Goal: Transaction & Acquisition: Obtain resource

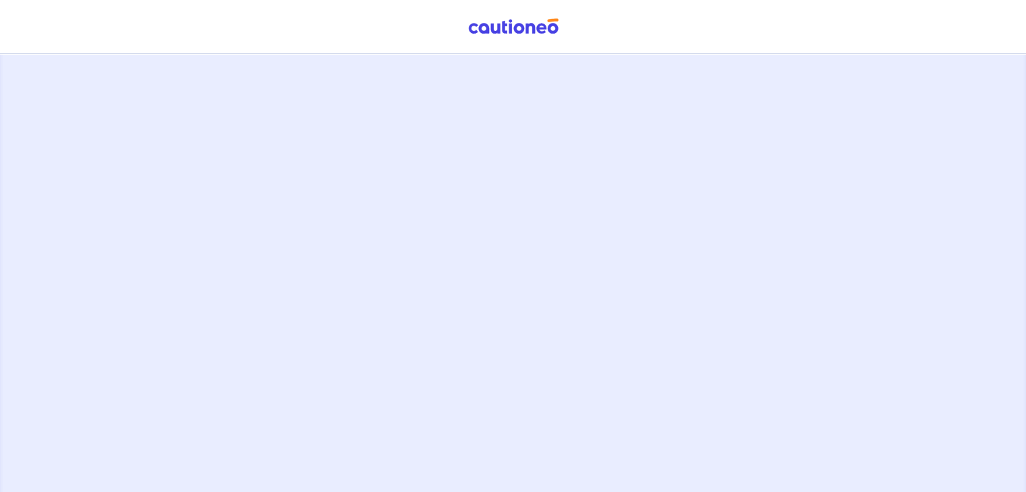
scroll to position [50, 0]
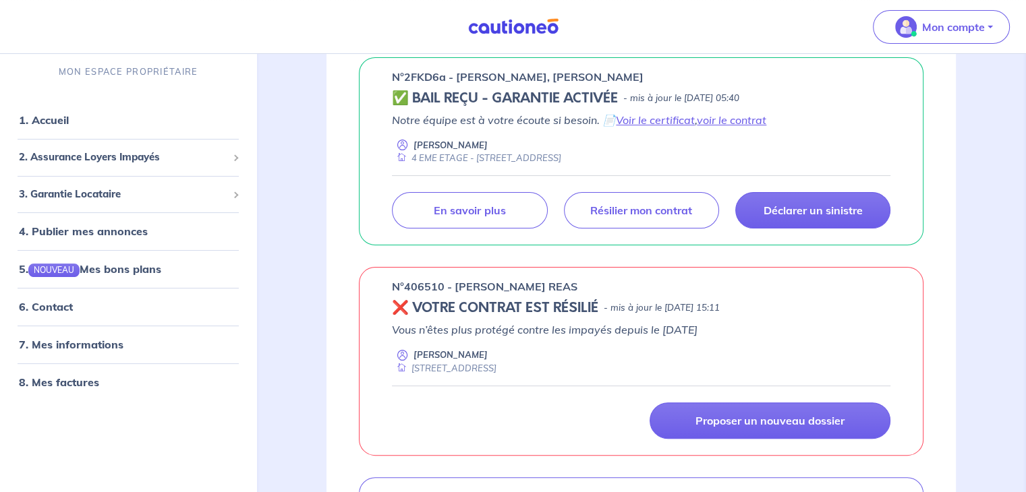
scroll to position [270, 0]
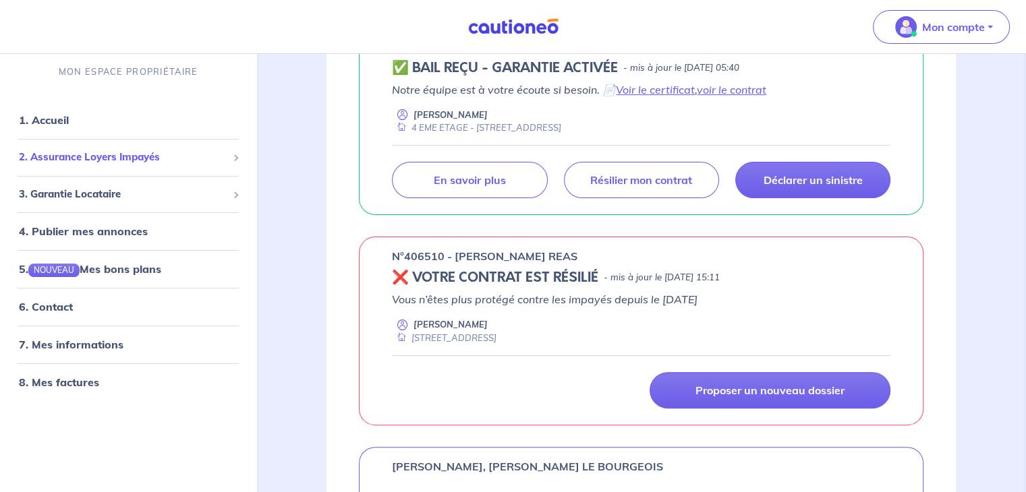
click at [148, 157] on span "2. Assurance Loyers Impayés" at bounding box center [123, 158] width 208 height 16
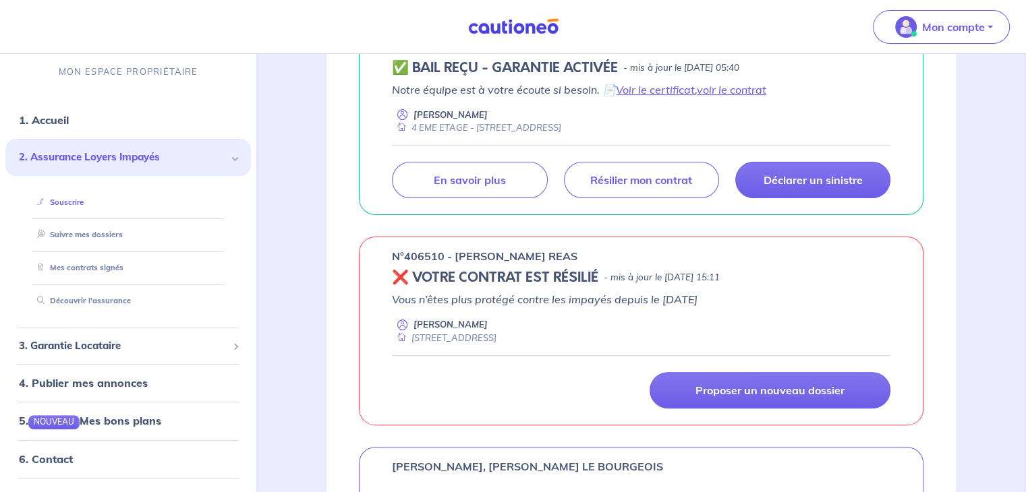
click at [84, 207] on link "Souscrire" at bounding box center [58, 202] width 52 height 9
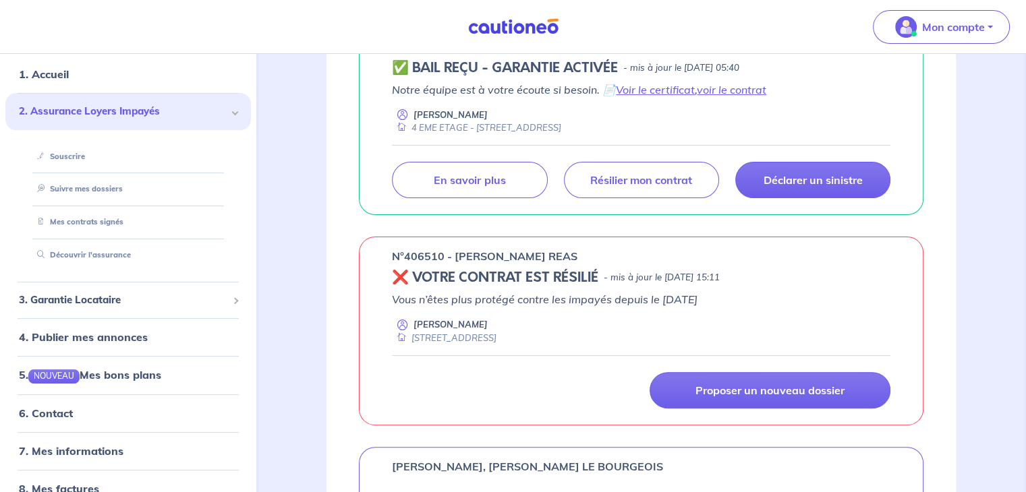
scroll to position [67, 0]
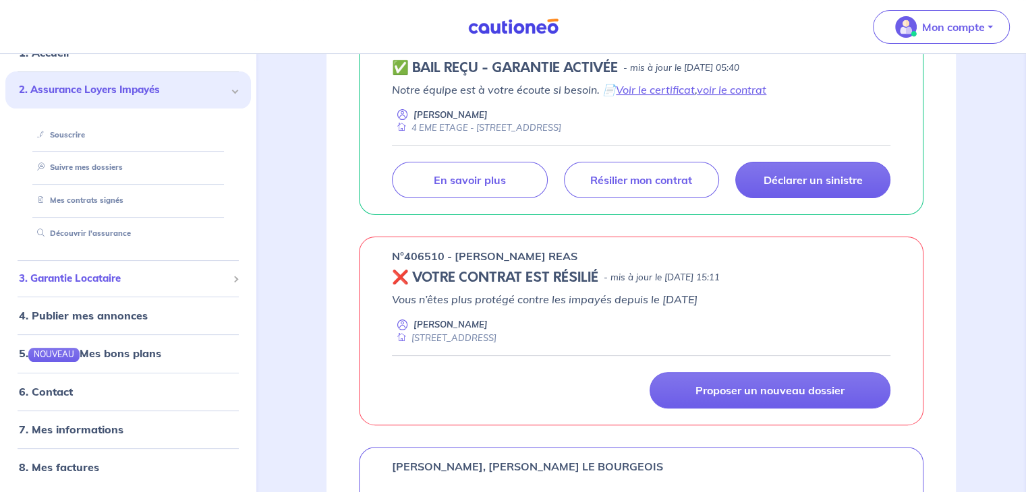
click at [88, 284] on span "3. Garantie Locataire" at bounding box center [123, 279] width 208 height 16
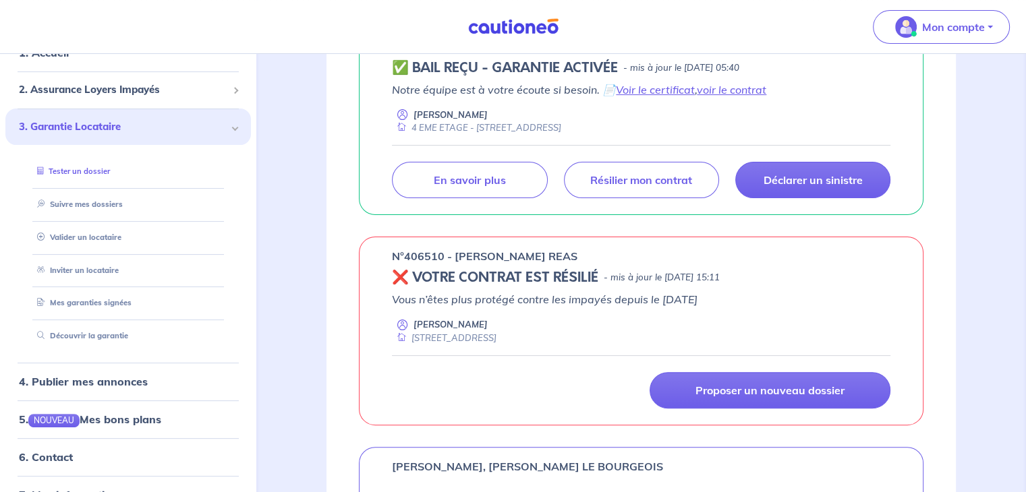
click at [94, 172] on link "Tester un dossier" at bounding box center [71, 171] width 78 height 9
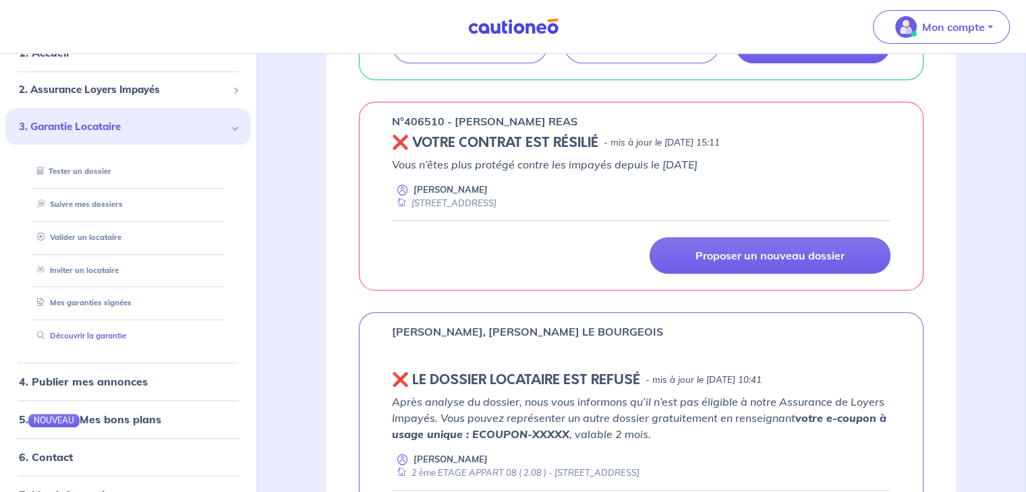
scroll to position [0, 0]
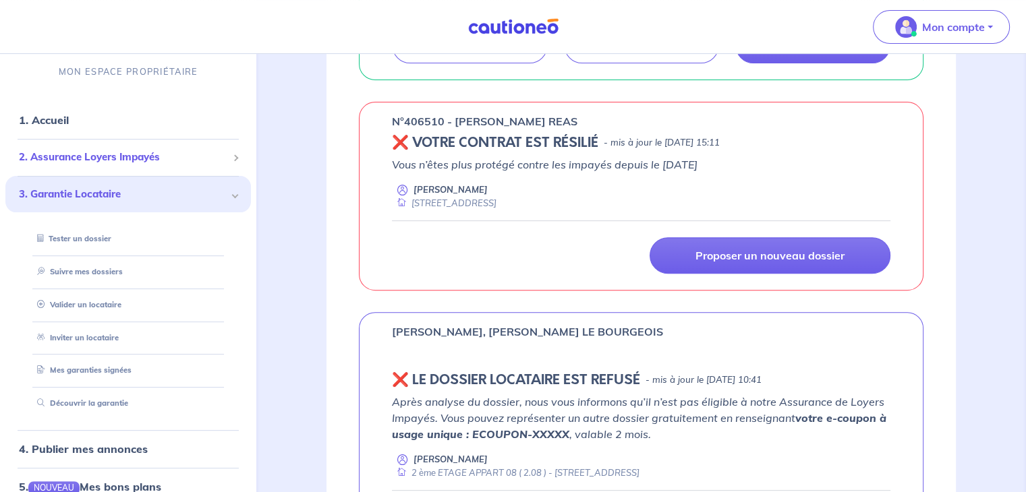
click at [93, 154] on span "2. Assurance Loyers Impayés" at bounding box center [123, 158] width 208 height 16
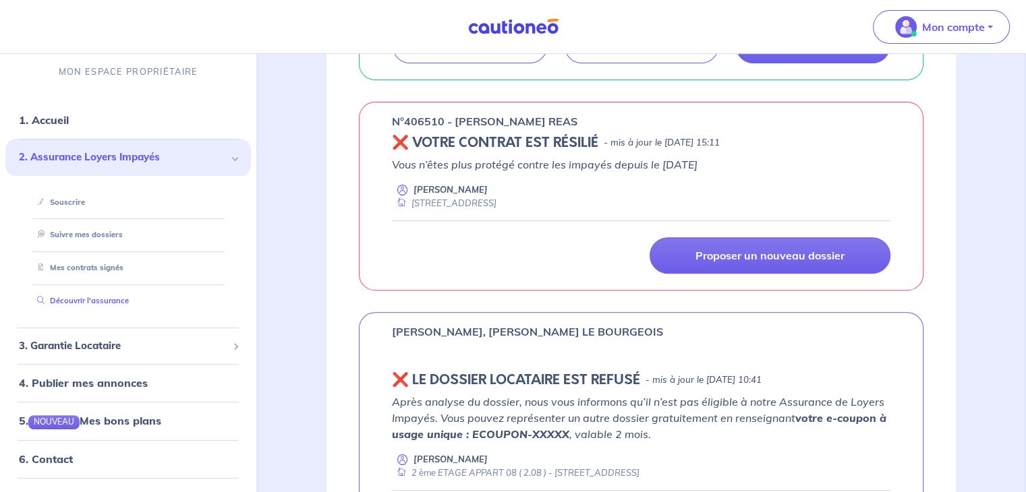
click at [89, 302] on link "Découvrir l'assurance" at bounding box center [80, 300] width 97 height 9
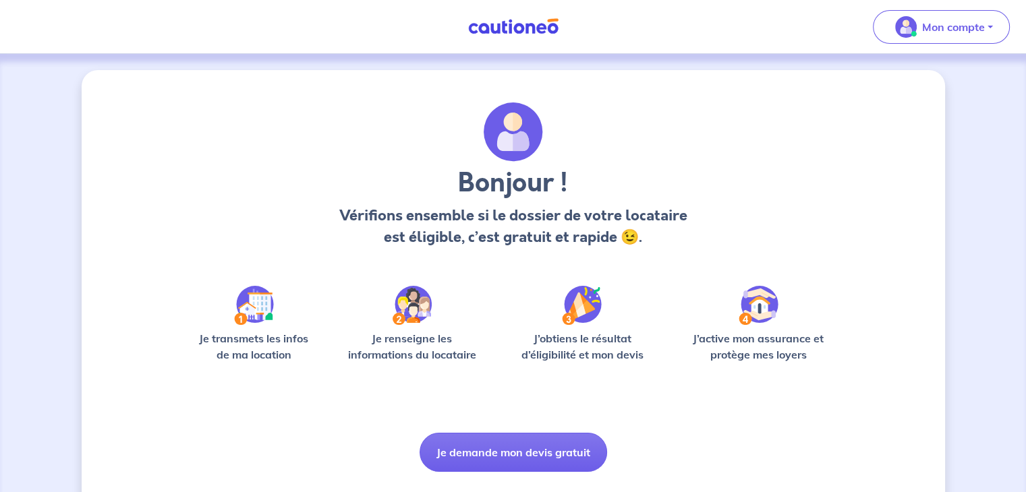
scroll to position [34, 0]
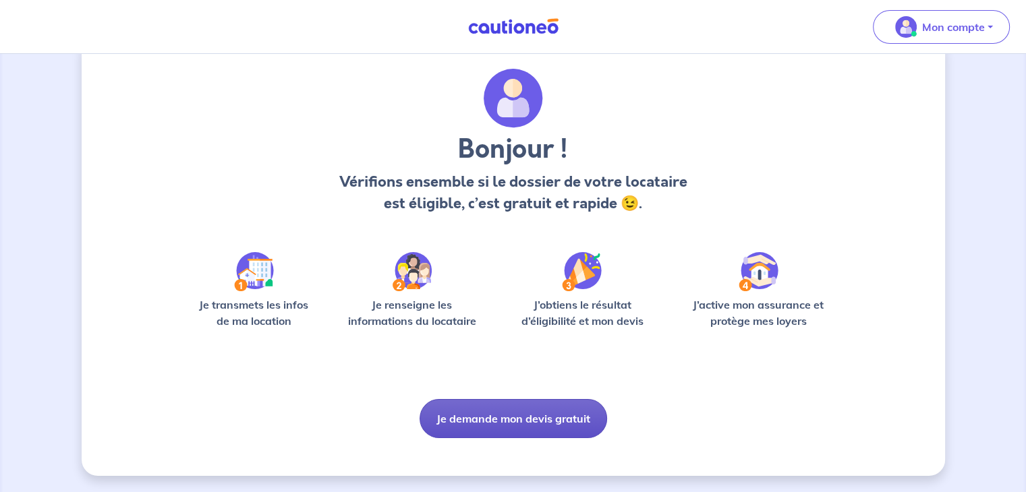
click at [516, 420] on button "Je demande mon devis gratuit" at bounding box center [514, 418] width 188 height 39
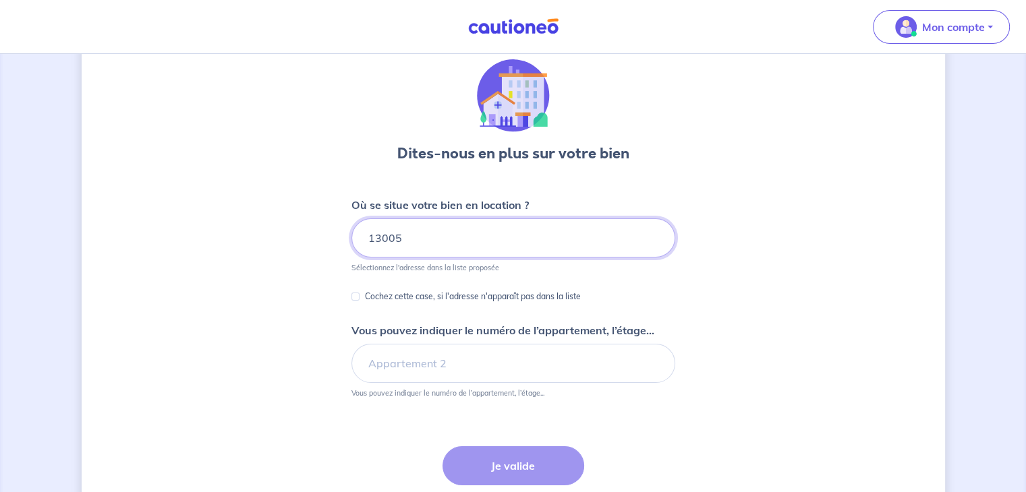
scroll to position [67, 0]
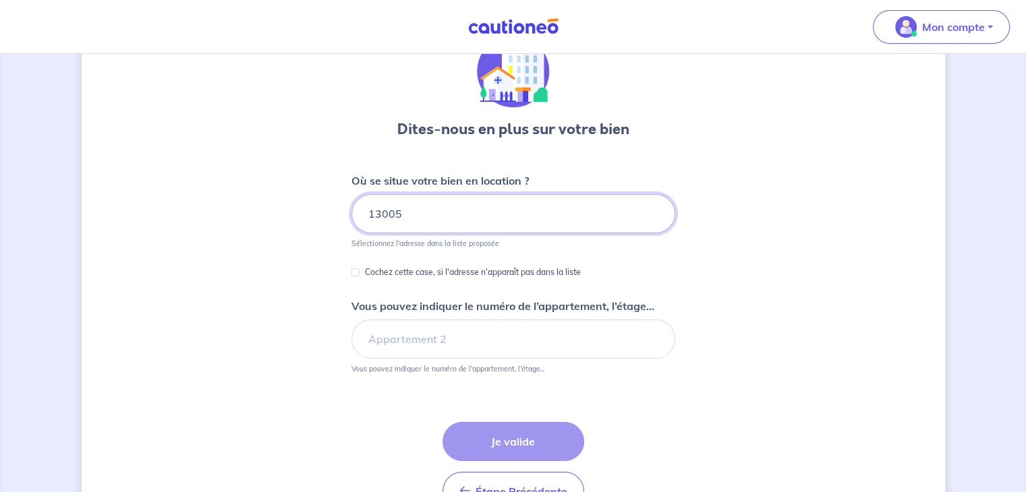
type input "13005"
click at [384, 346] on input "Vous pouvez indiquer le numéro de l’appartement, l’étage..." at bounding box center [513, 339] width 324 height 39
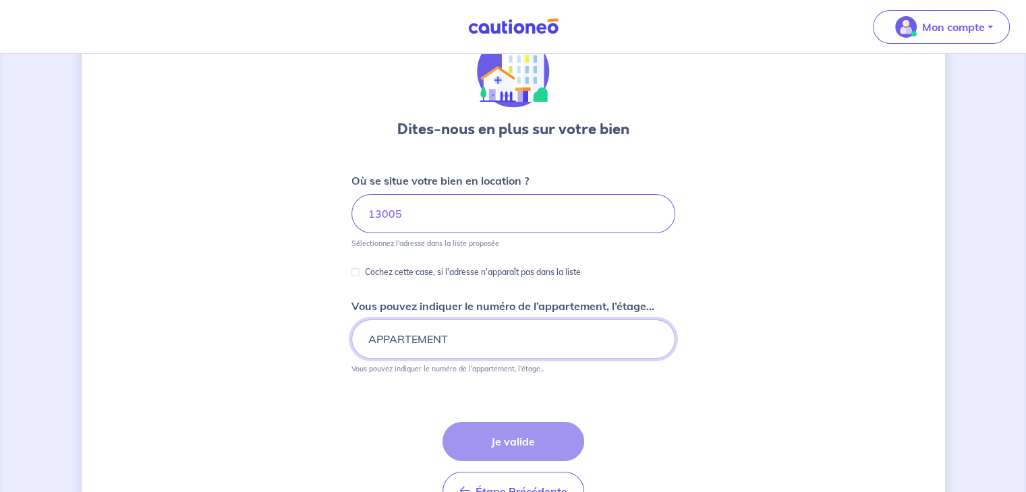
type input "APPARTEMENT"
click at [503, 439] on div "Étape Précédente Précédent Je valide Je valide" at bounding box center [513, 466] width 142 height 89
click at [354, 272] on input "Cochez cette case, si l'adresse n'apparaît pas dans la liste" at bounding box center [355, 272] width 8 height 8
checkbox input "true"
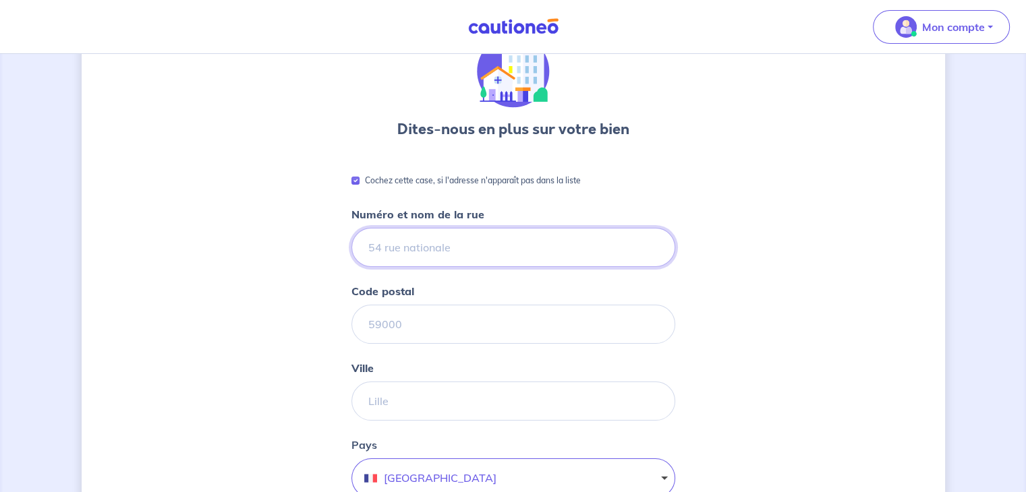
click at [384, 254] on input "Numéro et nom de la rue" at bounding box center [513, 247] width 324 height 39
type input "1 BOULEVARD DES FRERES GODCHOT"
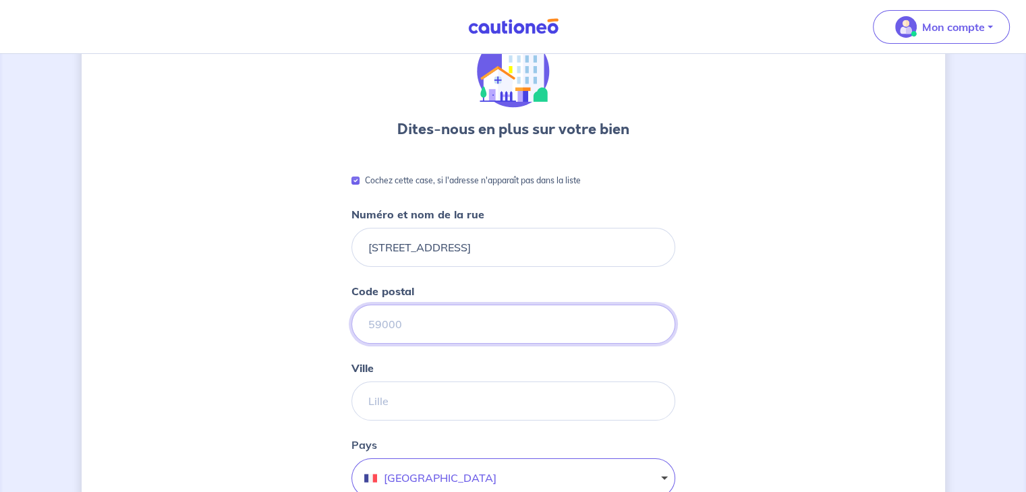
click at [483, 312] on input "Code postal" at bounding box center [513, 324] width 324 height 39
type input "13005"
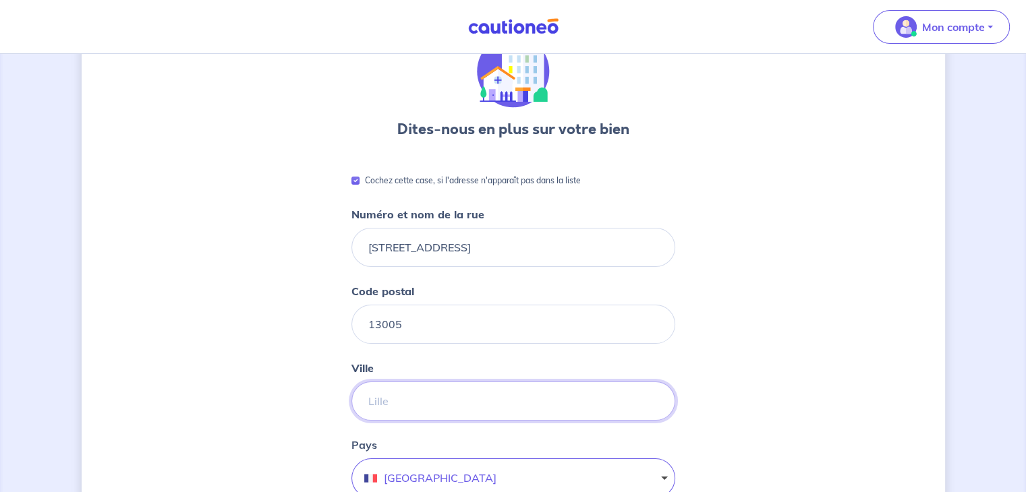
click at [486, 401] on input "Ville" at bounding box center [513, 401] width 324 height 39
type input "MARSEILLE"
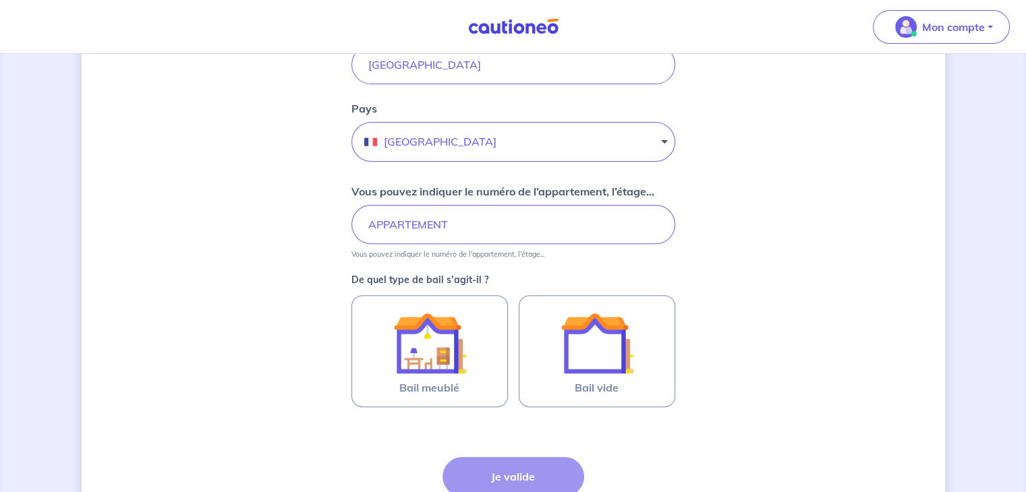
scroll to position [405, 0]
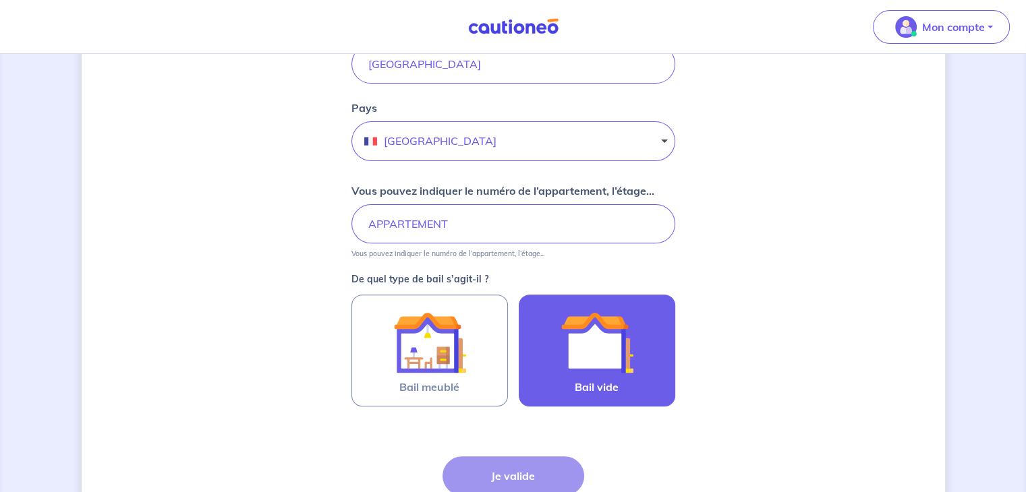
click at [561, 344] on img at bounding box center [597, 342] width 73 height 73
click at [0, 0] on input "Bail vide" at bounding box center [0, 0] width 0 height 0
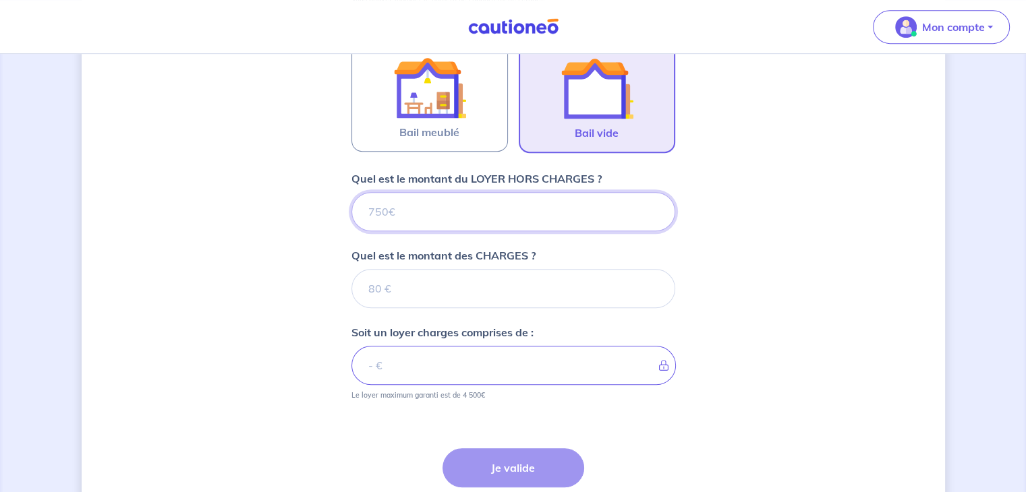
scroll to position [631, 0]
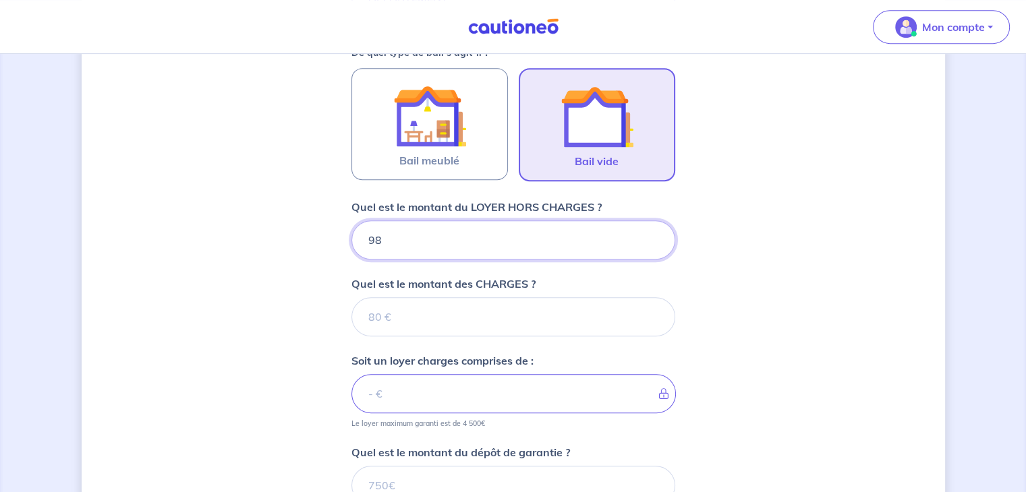
type input "980"
type input "98"
type input "9"
type input "900"
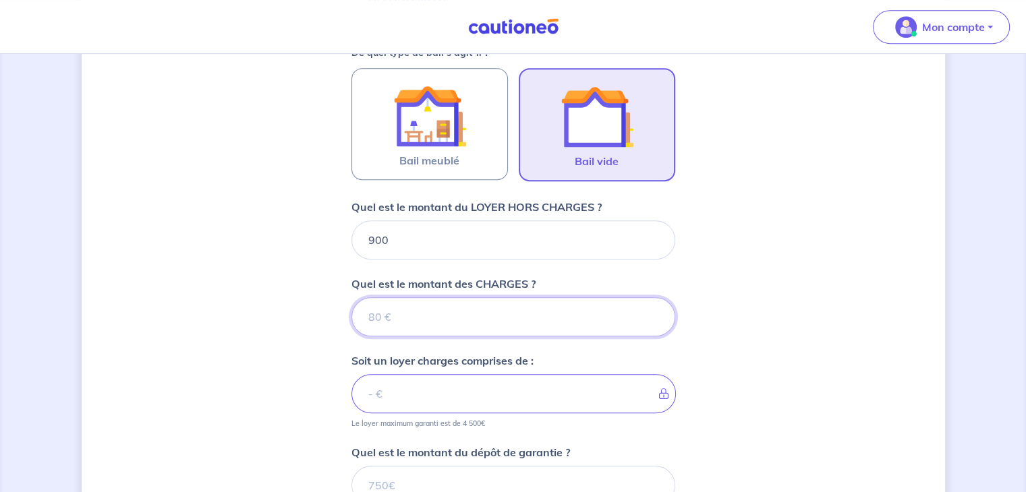
click at [415, 310] on input "Quel est le montant des CHARGES ?" at bounding box center [513, 316] width 324 height 39
type input "80"
type input "980"
type input "80"
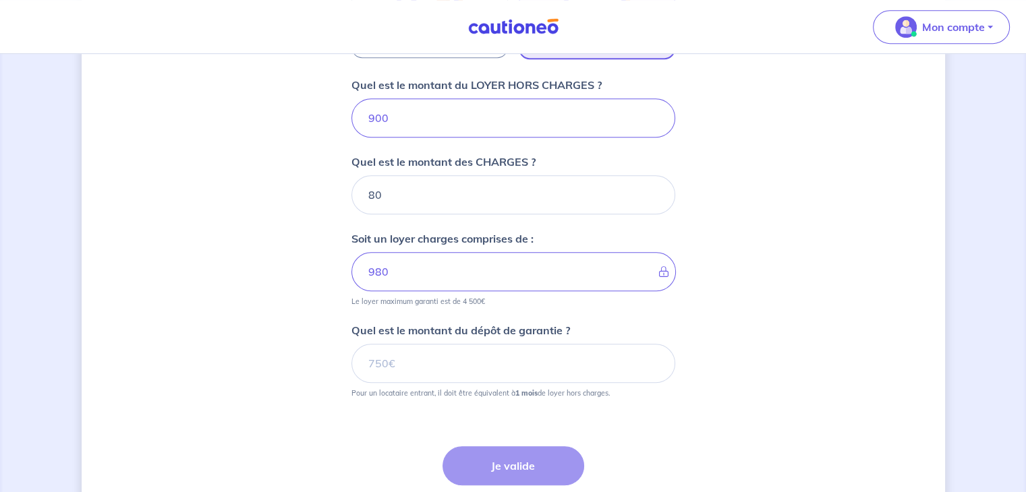
scroll to position [766, 0]
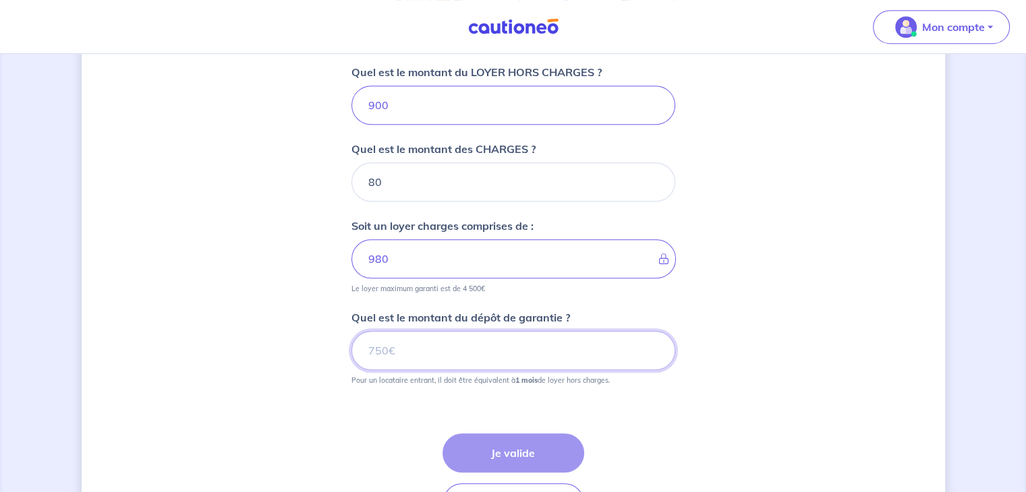
click at [420, 349] on input "Quel est le montant du dépôt de garantie ?" at bounding box center [513, 350] width 324 height 39
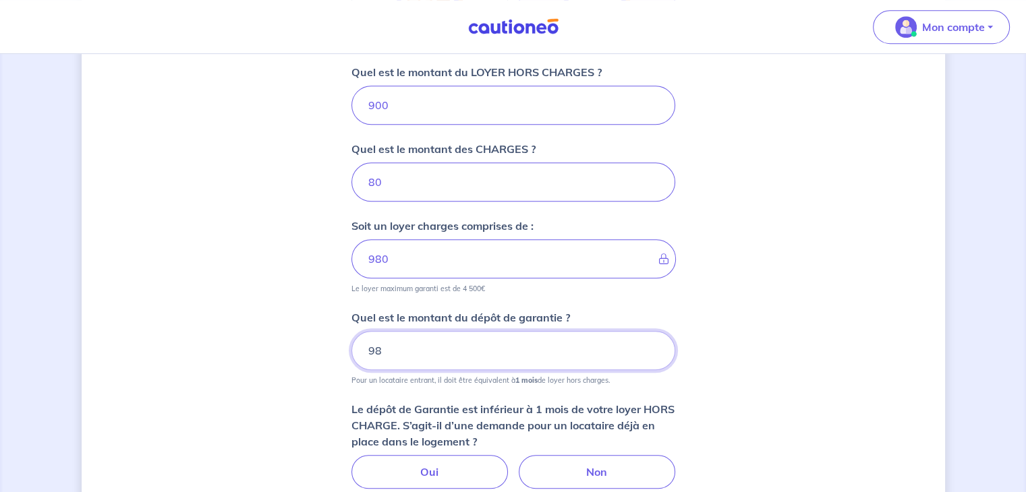
type input "9"
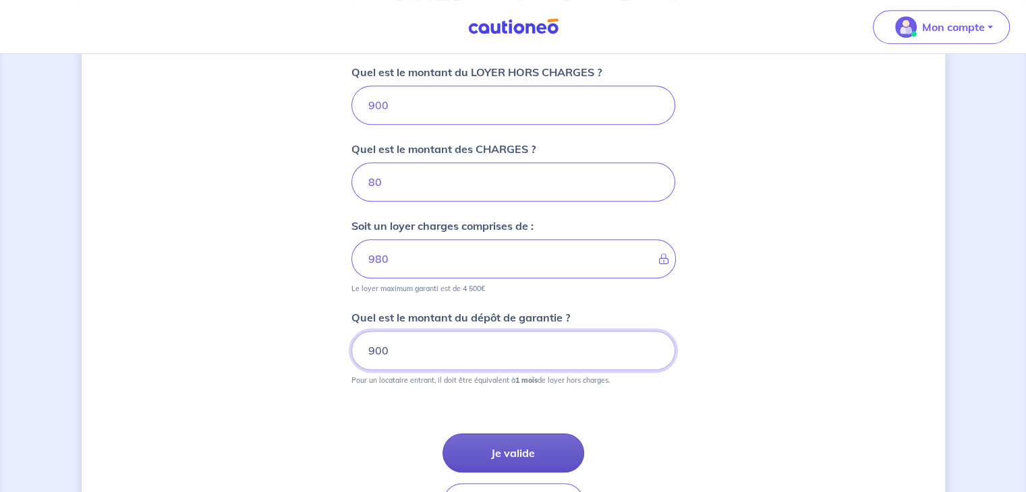
type input "900"
click at [551, 457] on button "Je valide" at bounding box center [513, 453] width 142 height 39
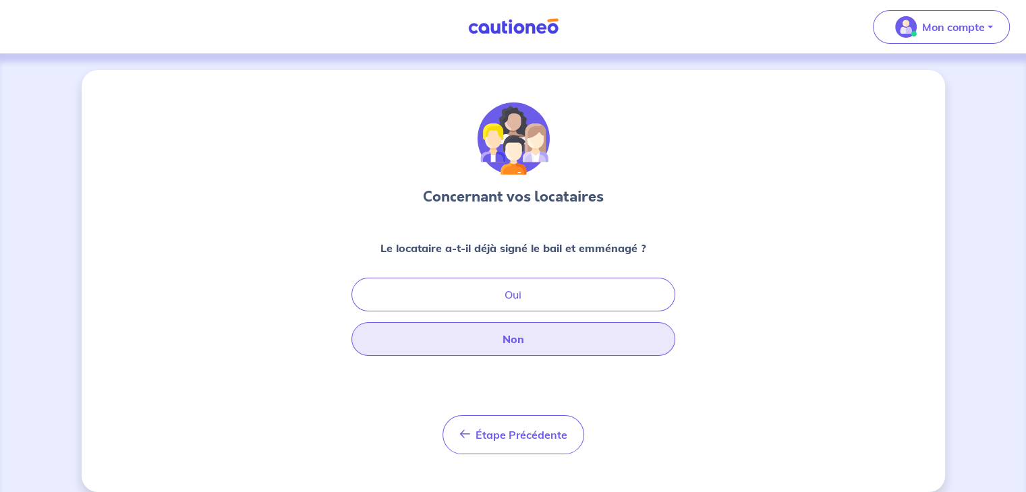
click at [567, 343] on button "Non" at bounding box center [513, 339] width 324 height 34
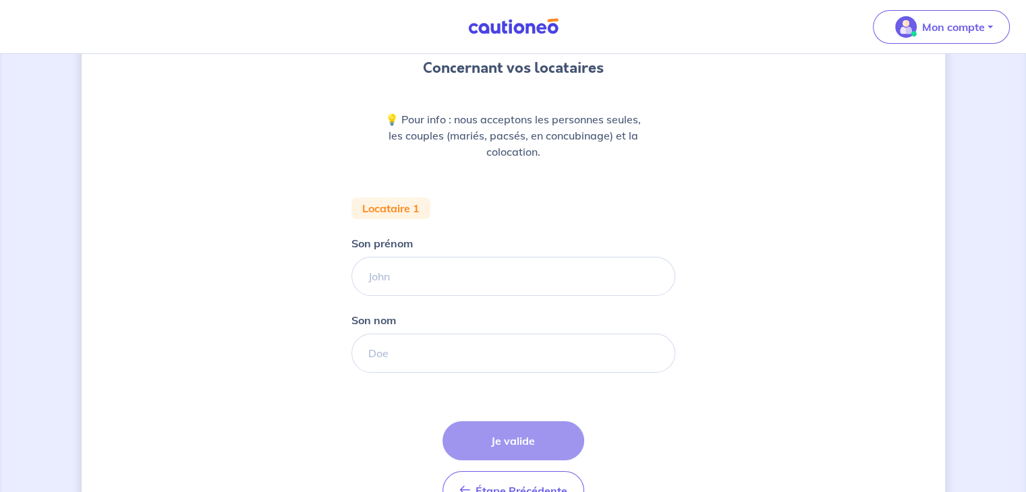
scroll to position [135, 0]
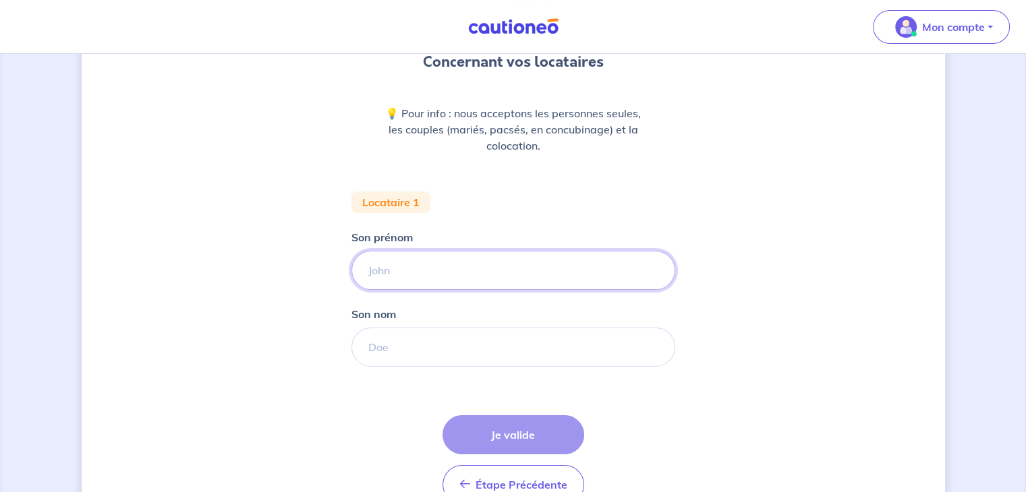
click at [451, 262] on input "Son prénom" at bounding box center [513, 270] width 324 height 39
type input "CONDINA"
click at [393, 347] on input "Son nom" at bounding box center [513, 347] width 324 height 39
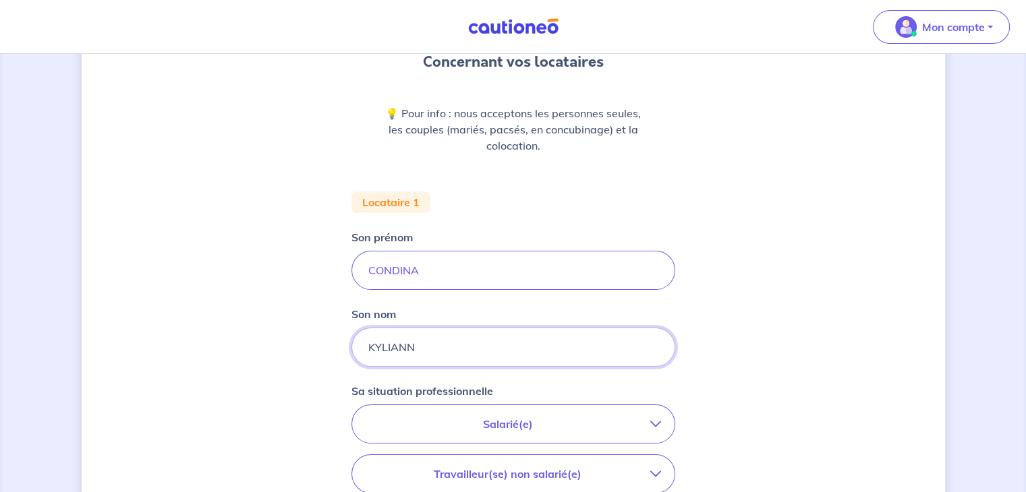
type input "KYLIANN"
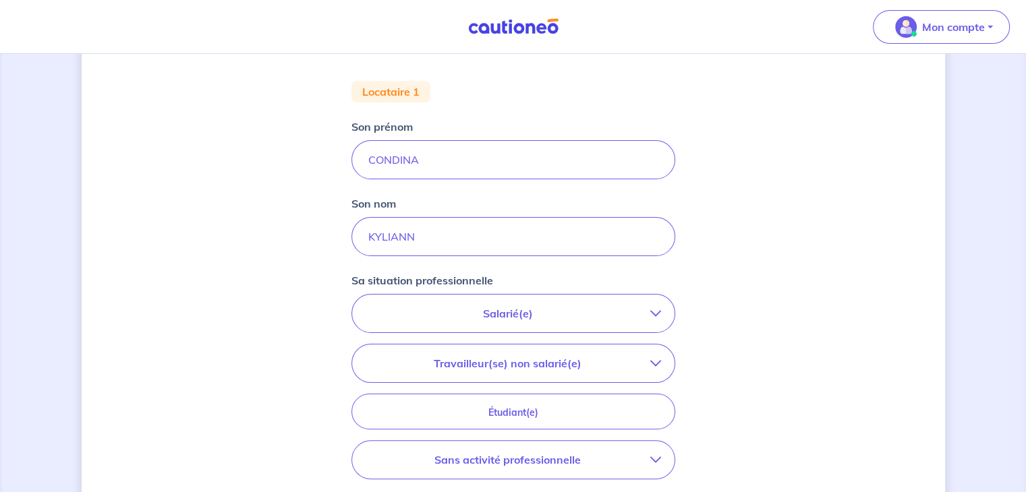
scroll to position [337, 0]
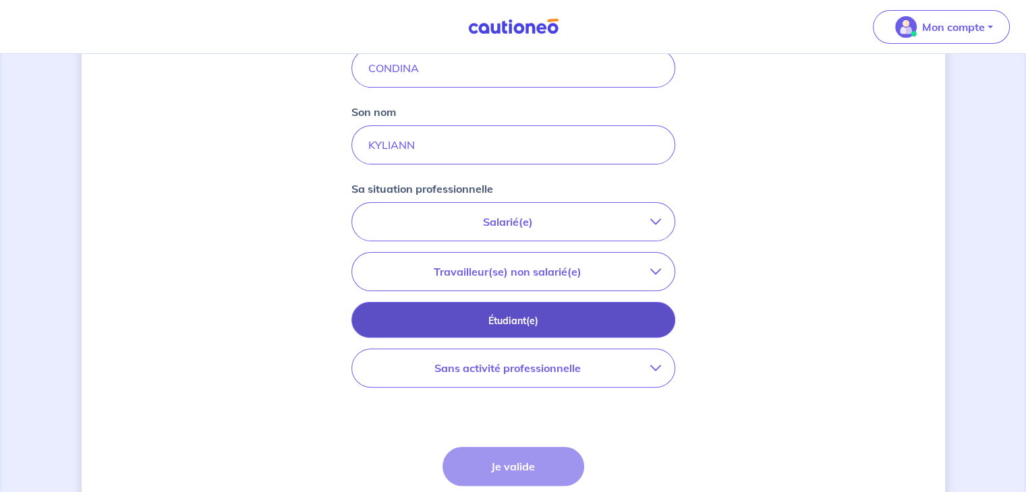
click at [474, 330] on button "Étudiant(e)" at bounding box center [513, 320] width 324 height 36
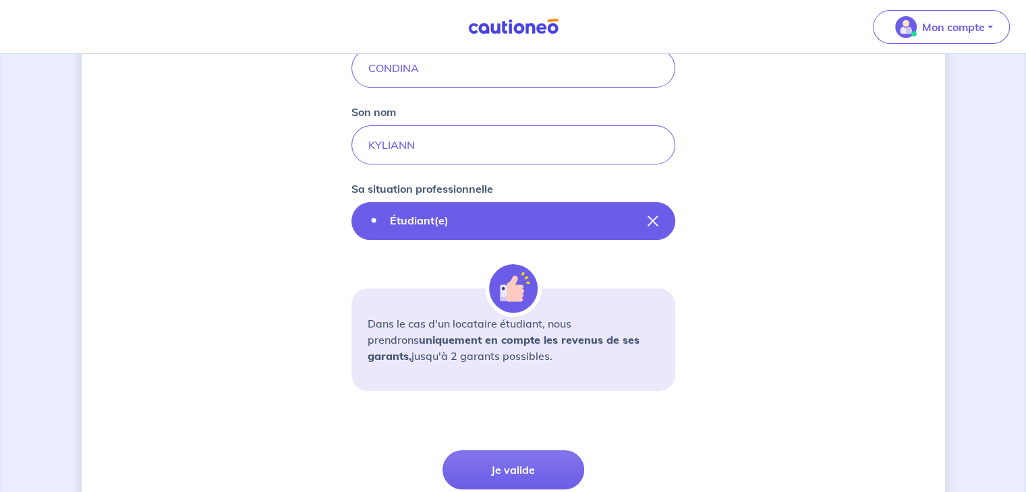
click at [648, 220] on icon "button" at bounding box center [653, 221] width 11 height 11
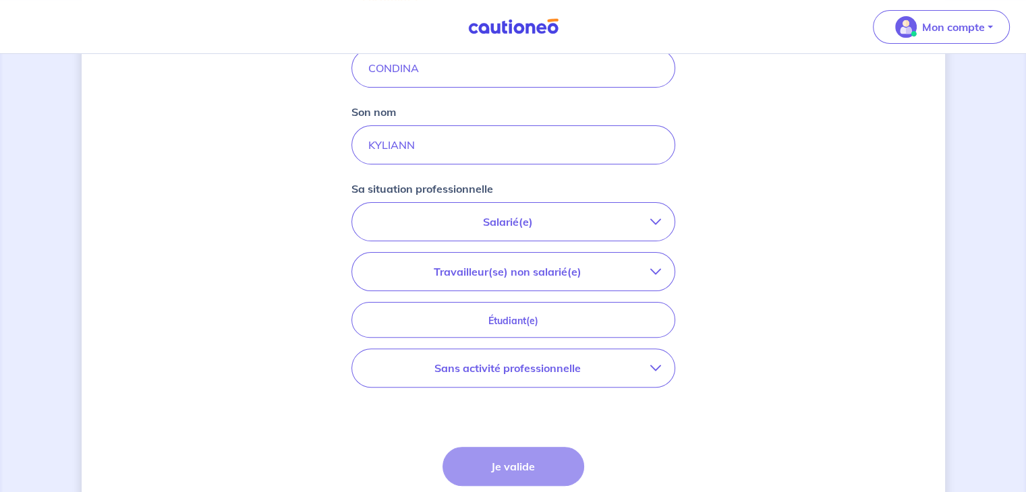
click at [581, 267] on p "Travailleur(se) non salarié(e)" at bounding box center [508, 272] width 285 height 16
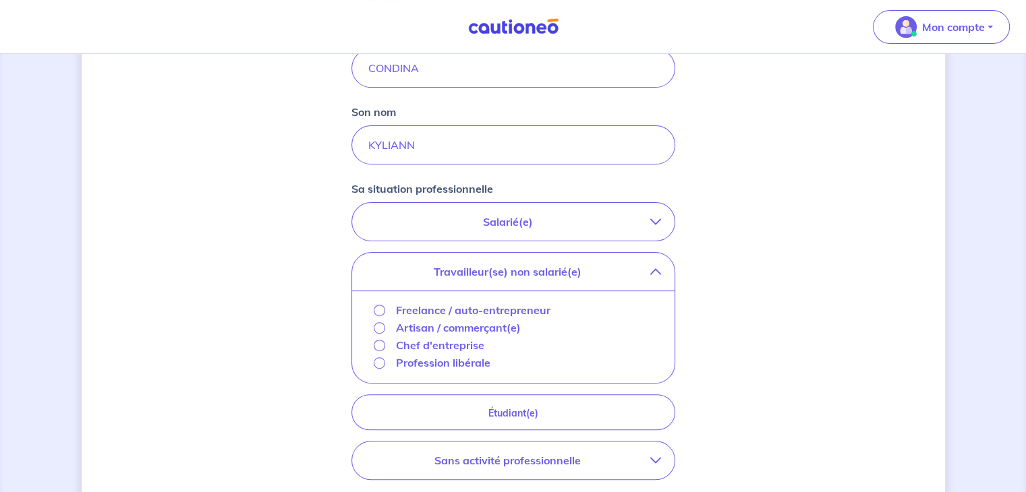
click at [656, 217] on icon "button" at bounding box center [655, 222] width 11 height 11
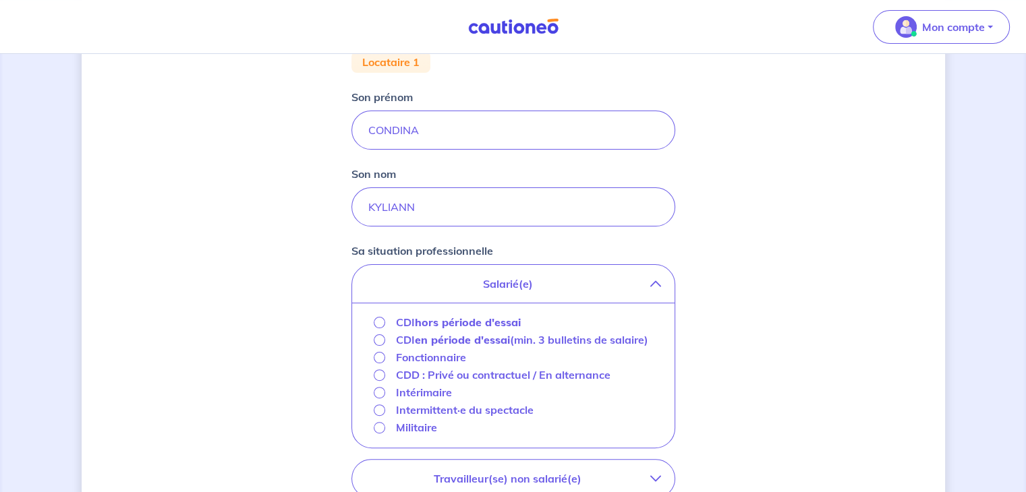
scroll to position [270, 0]
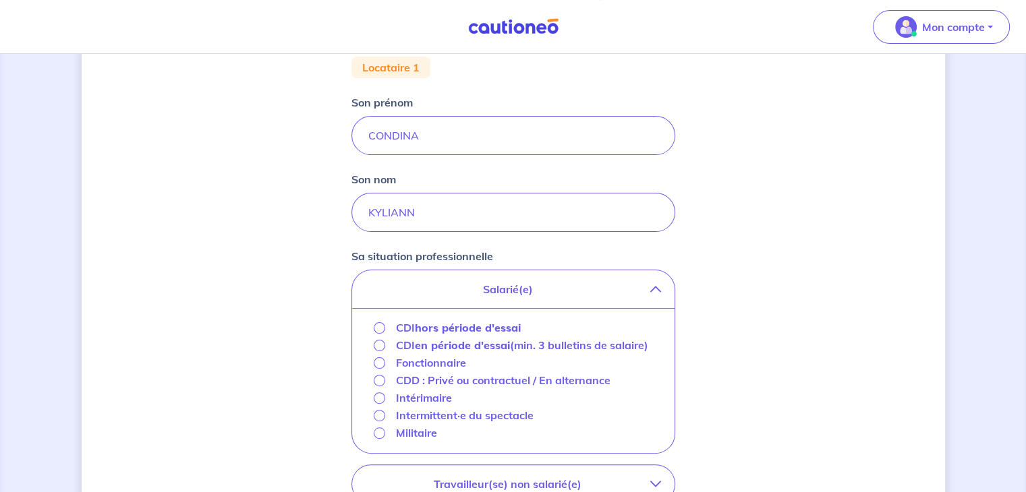
click at [534, 289] on p "Salarié(e)" at bounding box center [508, 289] width 285 height 16
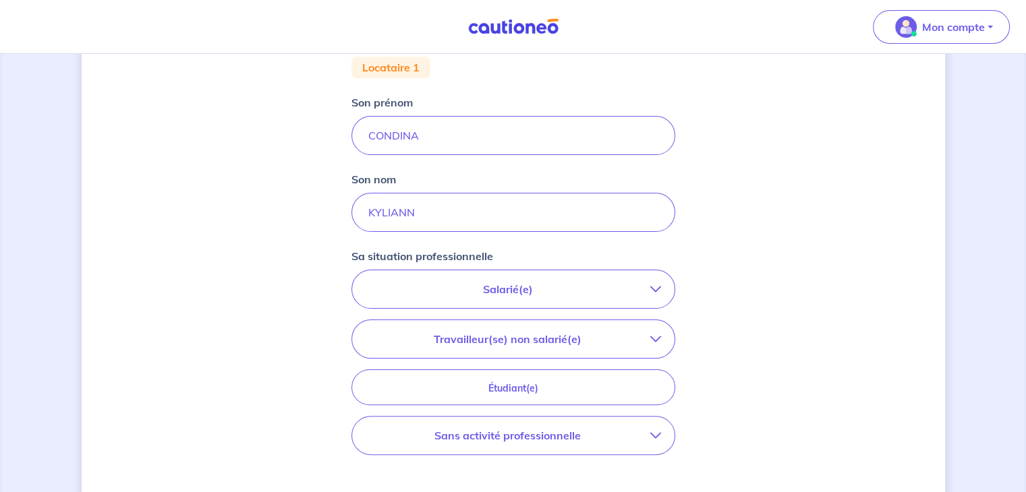
click at [470, 284] on p "Salarié(e)" at bounding box center [508, 289] width 285 height 16
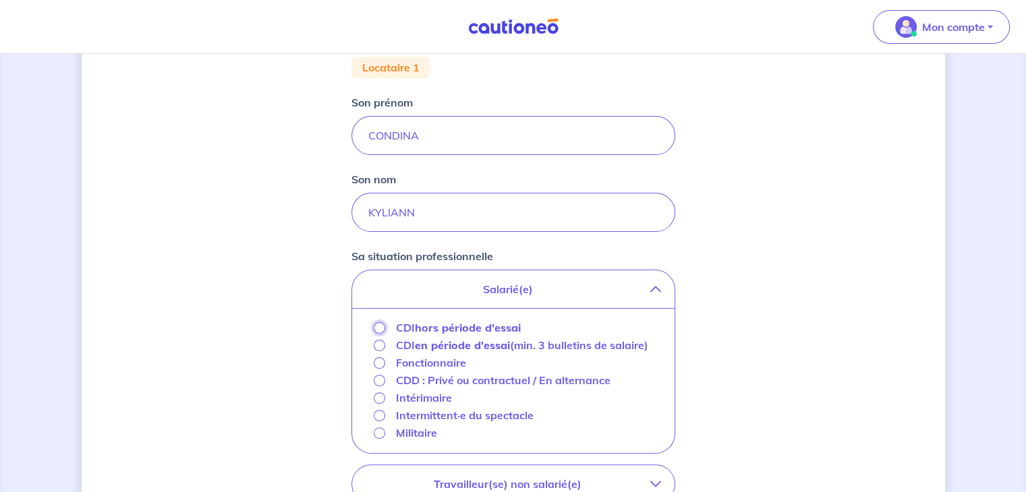
click at [378, 330] on input "CDI hors période d'essai" at bounding box center [379, 327] width 11 height 11
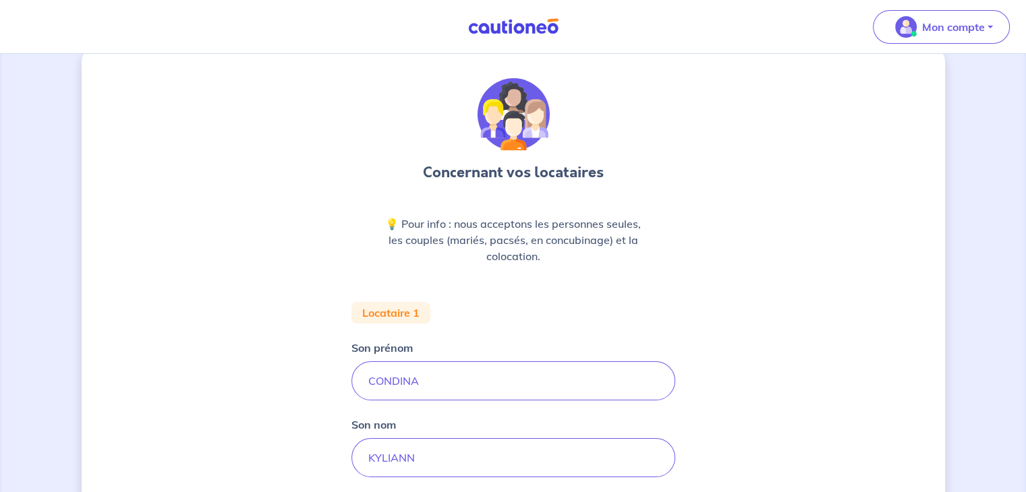
scroll to position [0, 0]
